Goal: Transaction & Acquisition: Purchase product/service

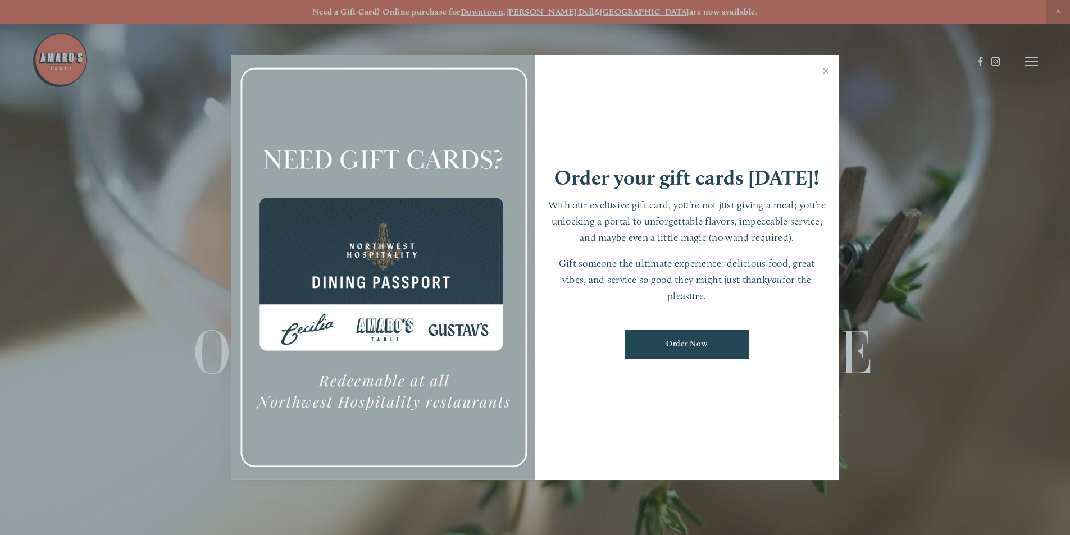
click at [706, 341] on link "Order Now" at bounding box center [687, 345] width 124 height 30
click at [826, 70] on link "Close" at bounding box center [826, 72] width 22 height 31
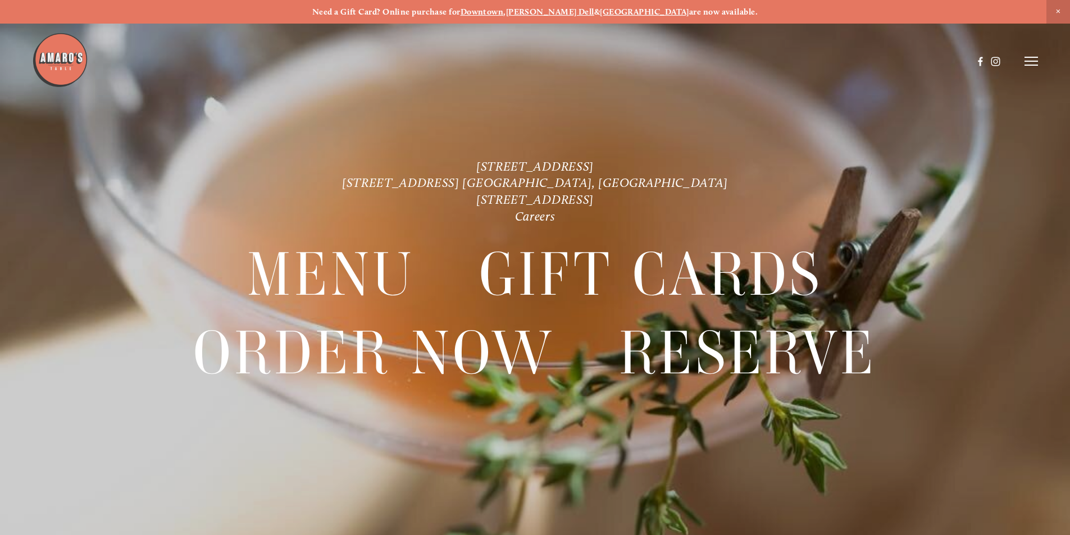
click at [1040, 58] on div at bounding box center [535, 267] width 1070 height 535
click at [1031, 61] on line at bounding box center [1030, 61] width 13 height 0
click at [838, 63] on span "Order Now" at bounding box center [838, 61] width 46 height 11
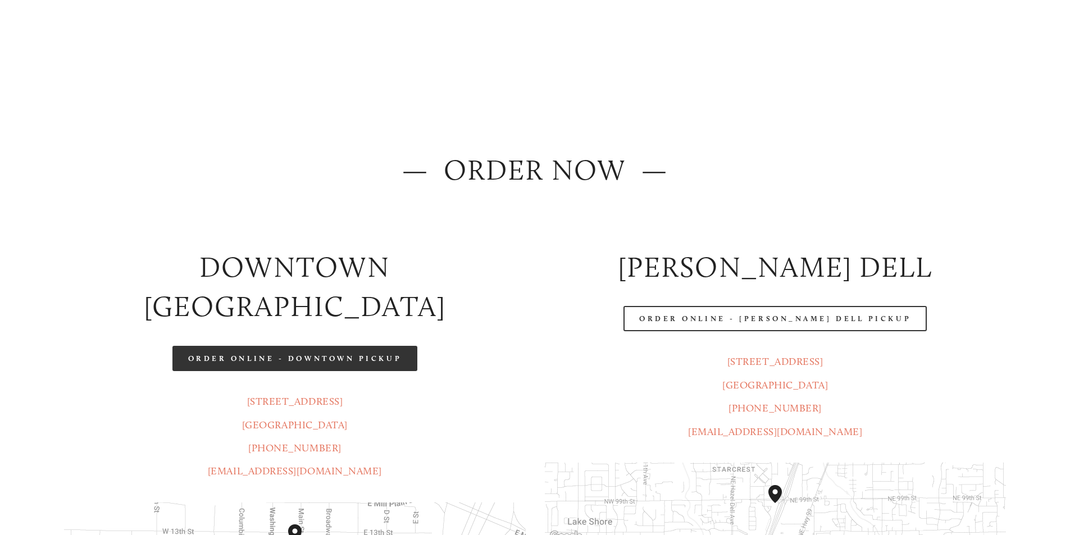
scroll to position [112, 0]
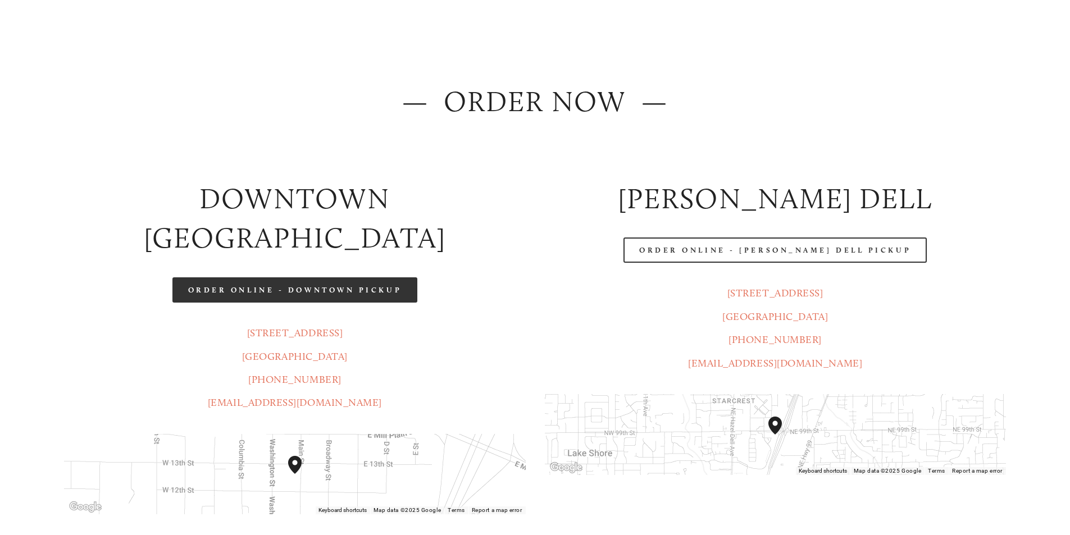
click at [342, 277] on link "Order Online - Downtown pickup" at bounding box center [294, 289] width 245 height 25
